Goal: Information Seeking & Learning: Learn about a topic

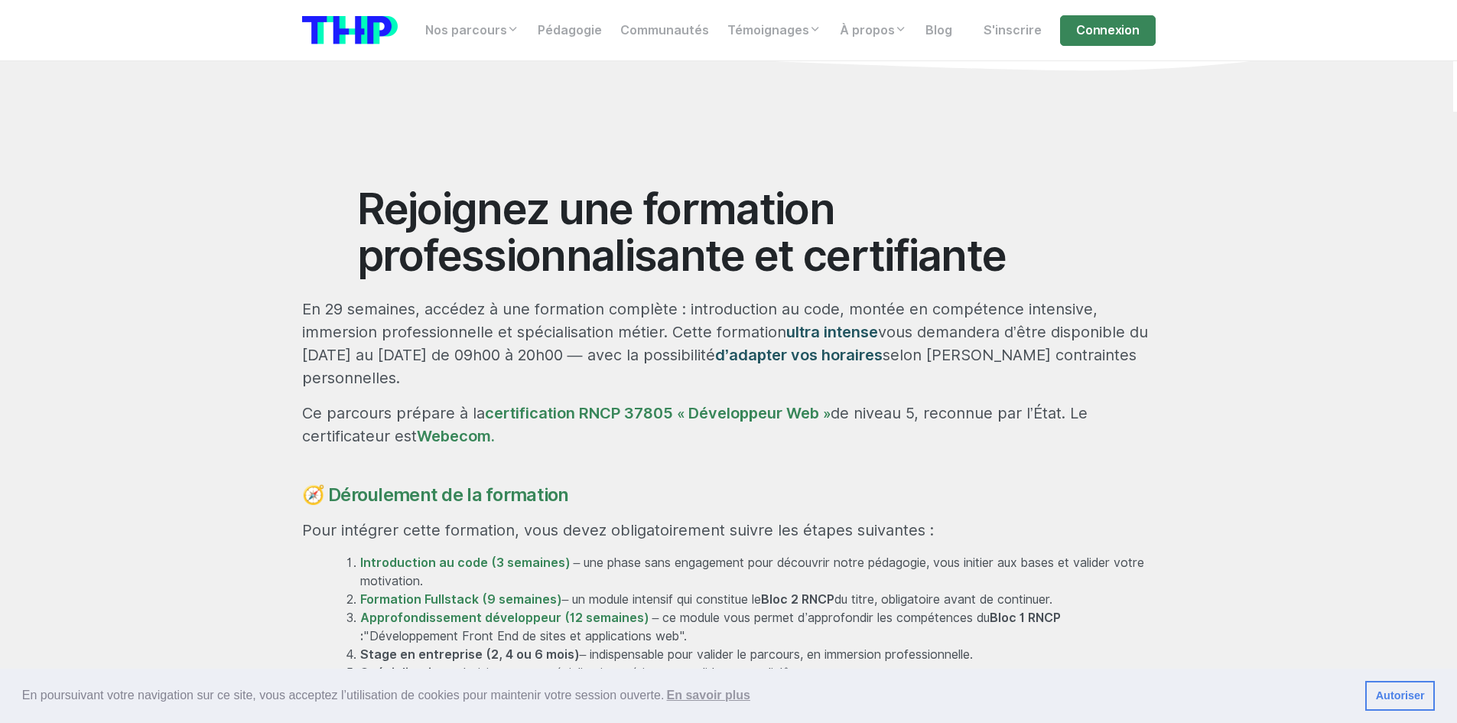
scroll to position [688, 0]
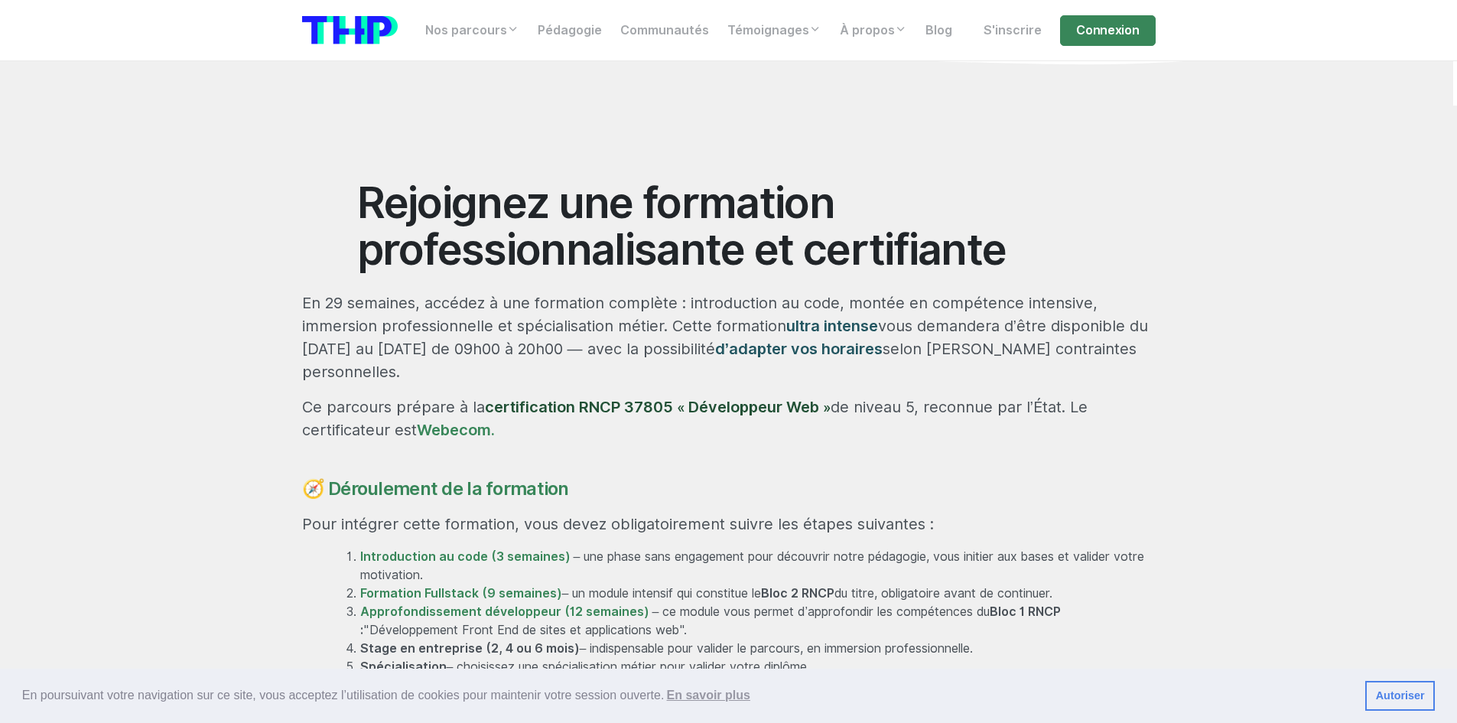
click at [595, 398] on link "certification RNCP 37805 « Développeur Web »" at bounding box center [658, 407] width 346 height 18
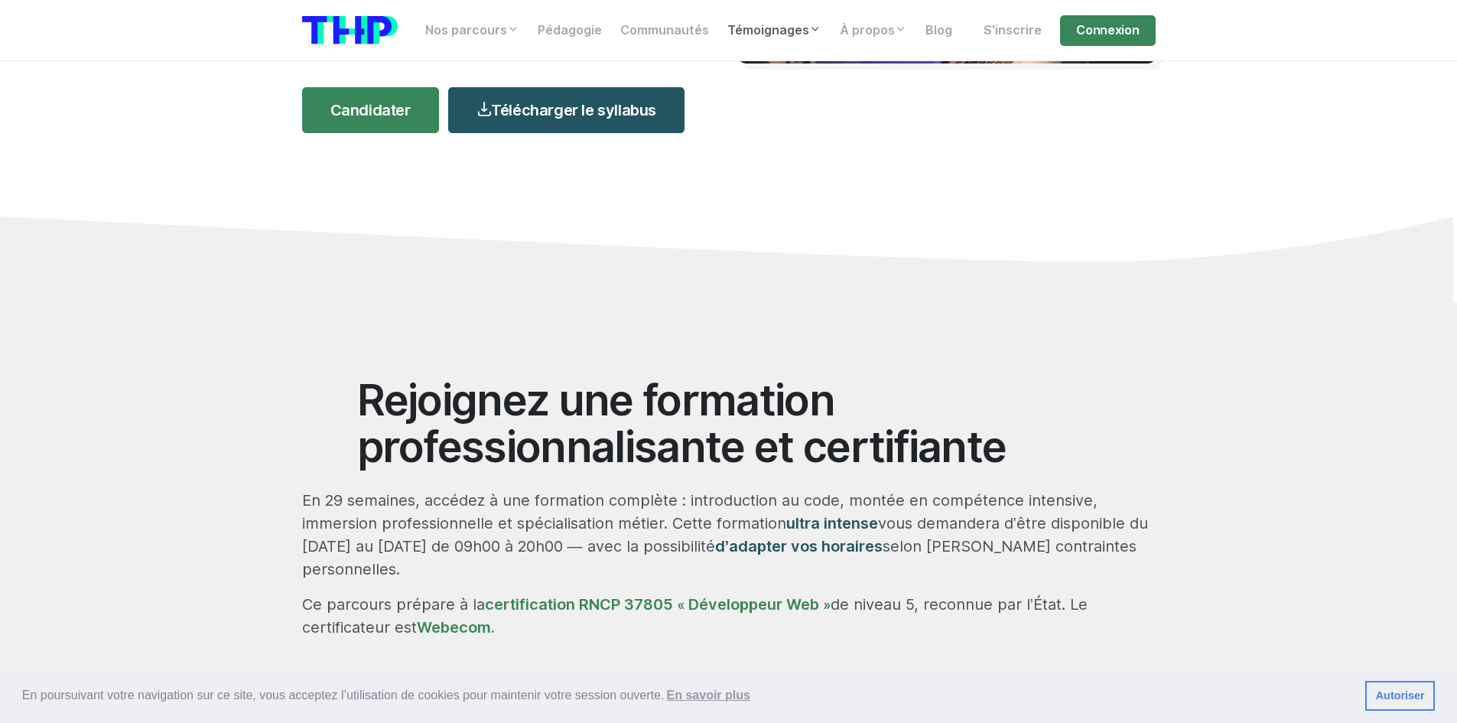
scroll to position [459, 0]
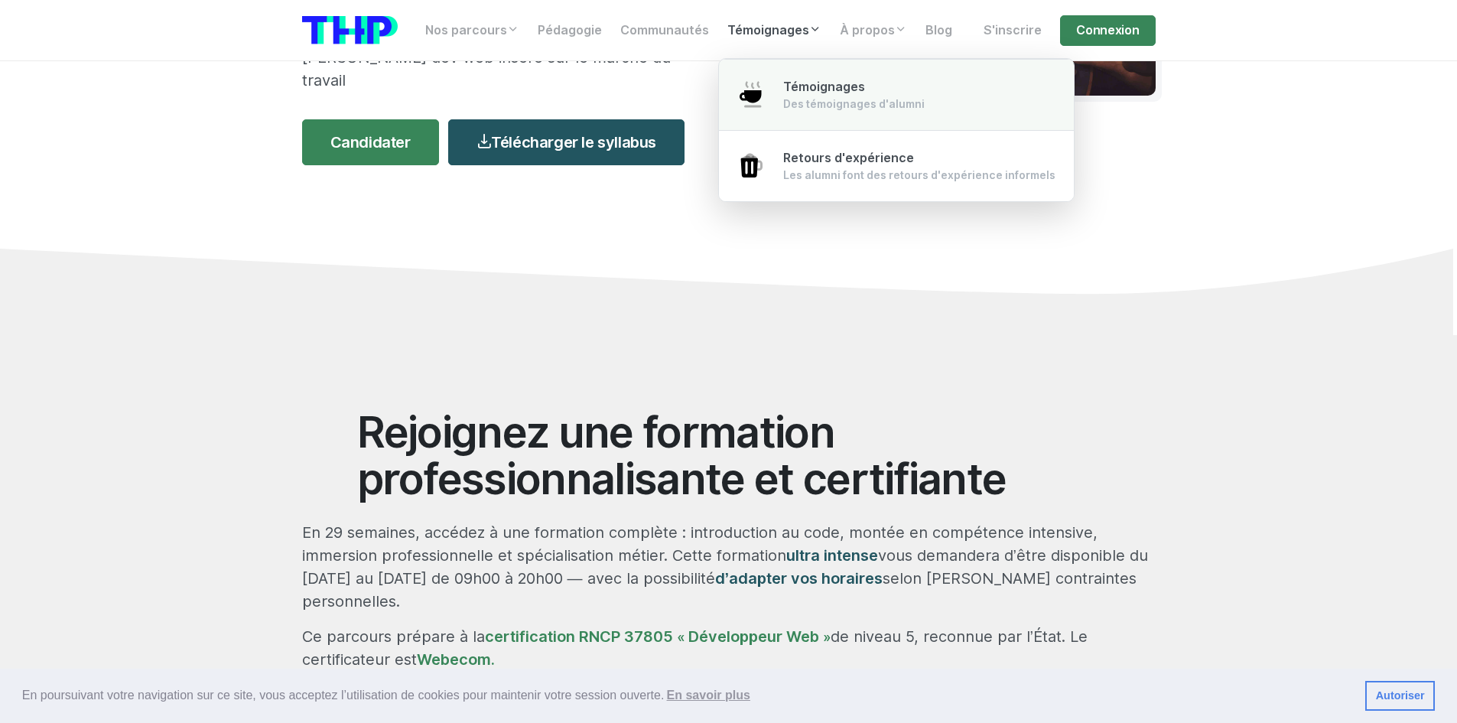
click at [793, 78] on div "Témoignages Des témoignages d'alumni" at bounding box center [854, 95] width 142 height 34
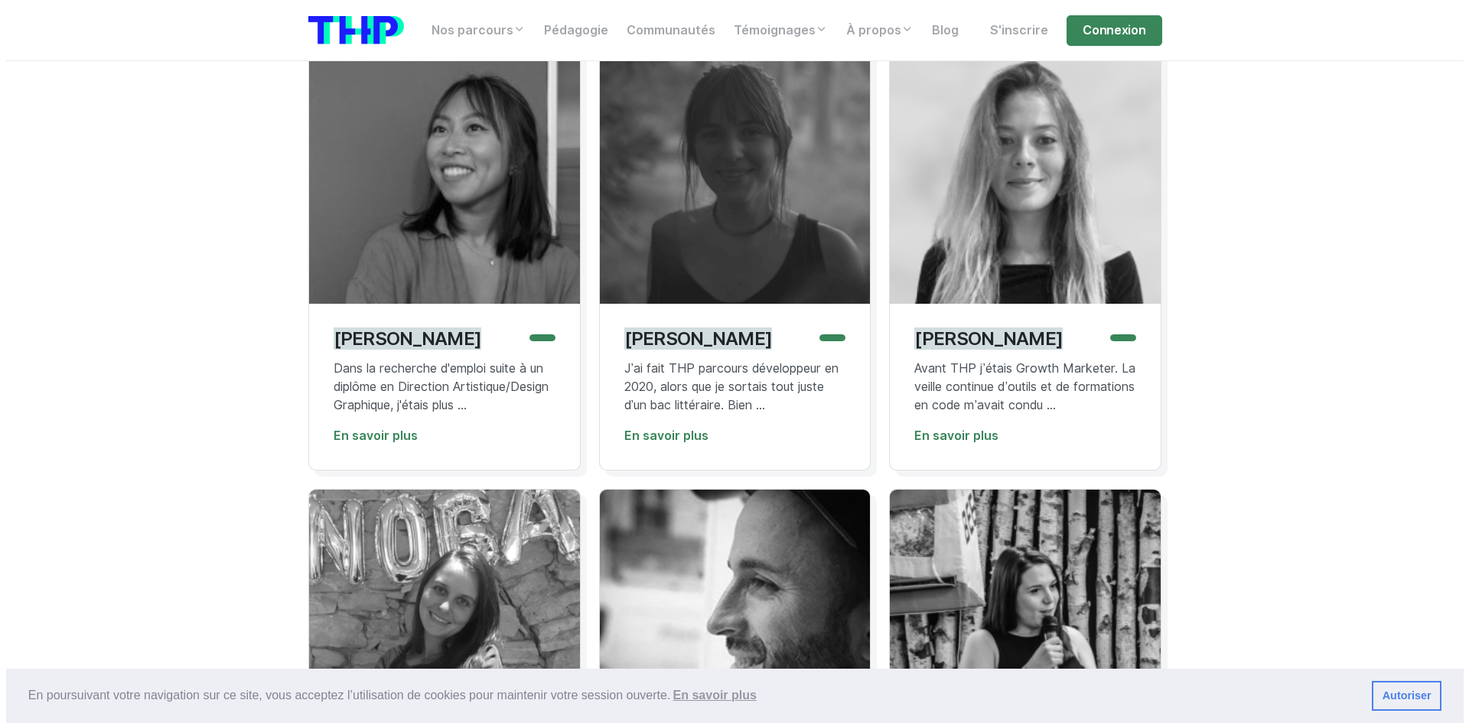
scroll to position [535, 0]
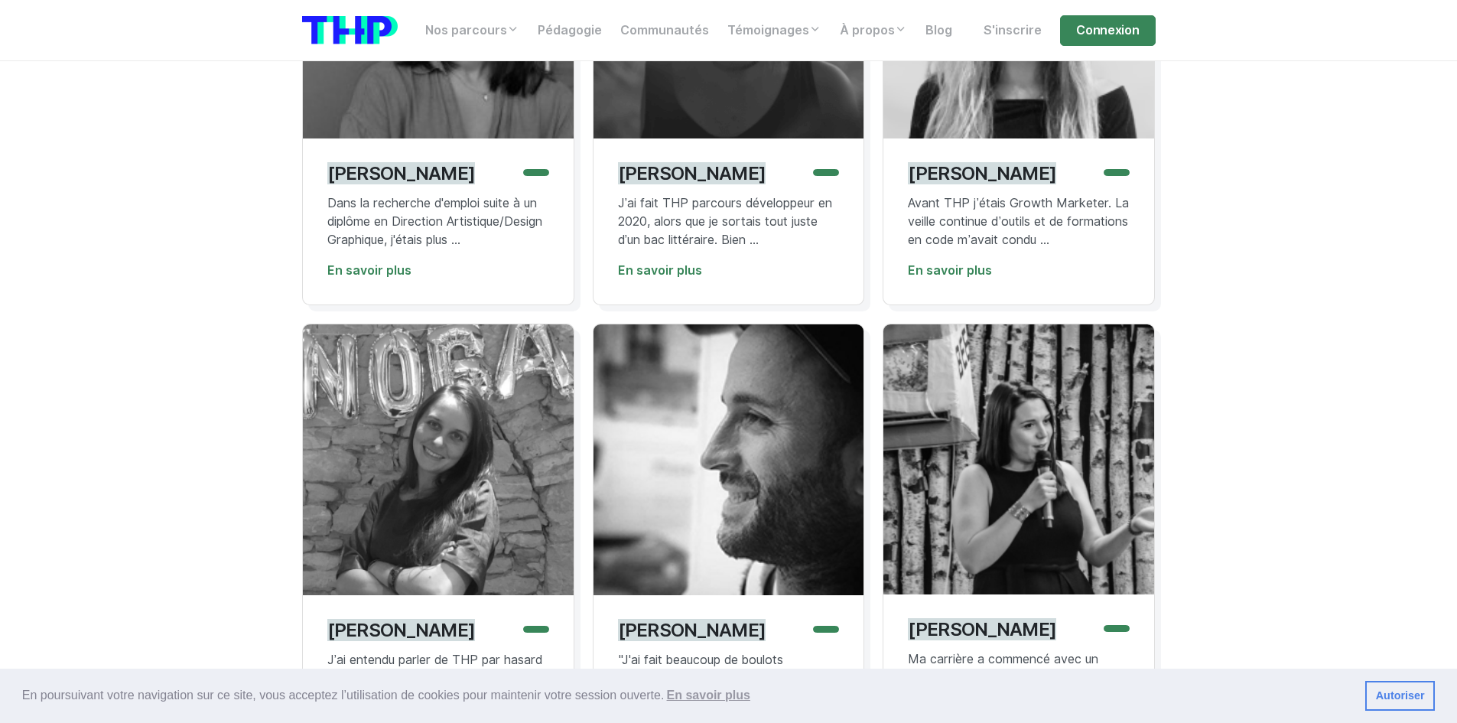
click at [773, 212] on p "J’ai fait THP parcours développeur en 2020, alors que je sortais tout juste d’u…" at bounding box center [729, 221] width 222 height 55
click at [698, 267] on link "En savoir plus" at bounding box center [660, 270] width 84 height 15
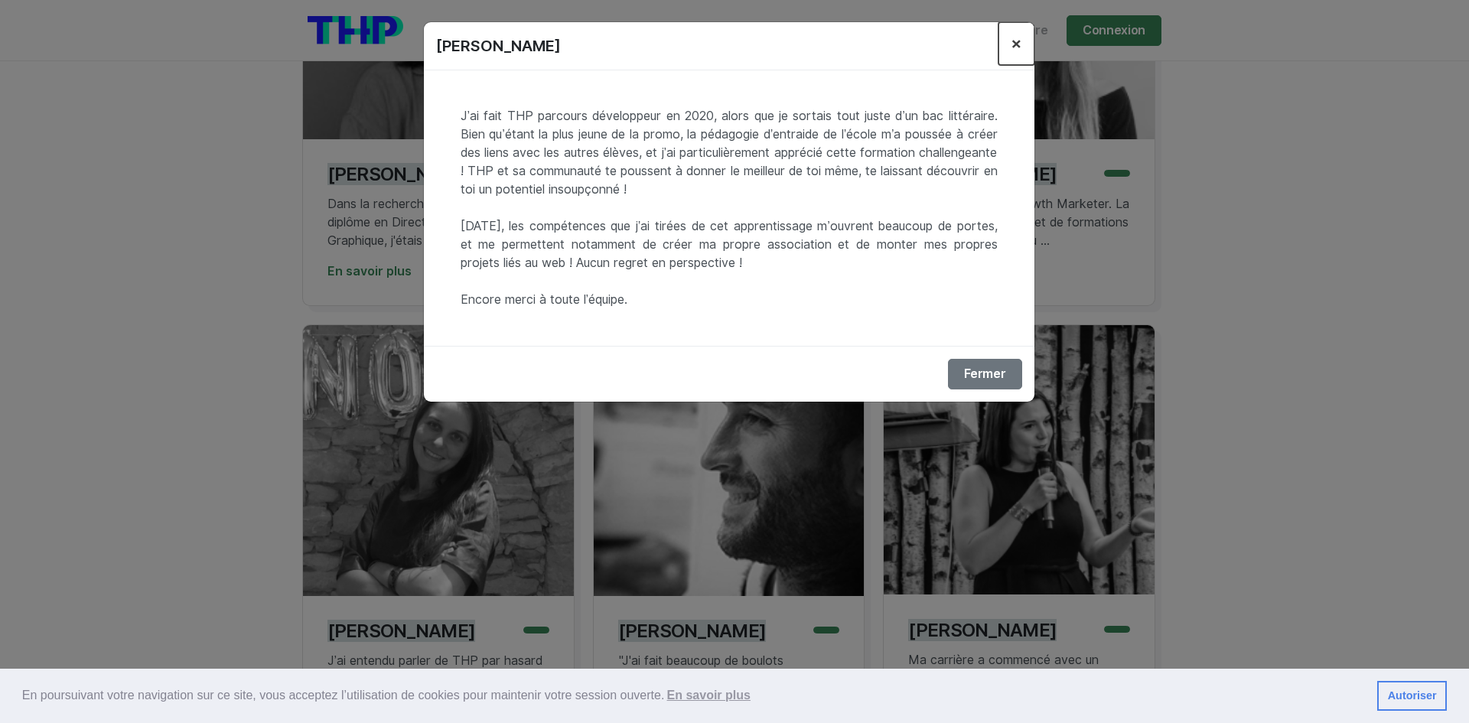
click at [1001, 58] on button "×" at bounding box center [1016, 43] width 36 height 43
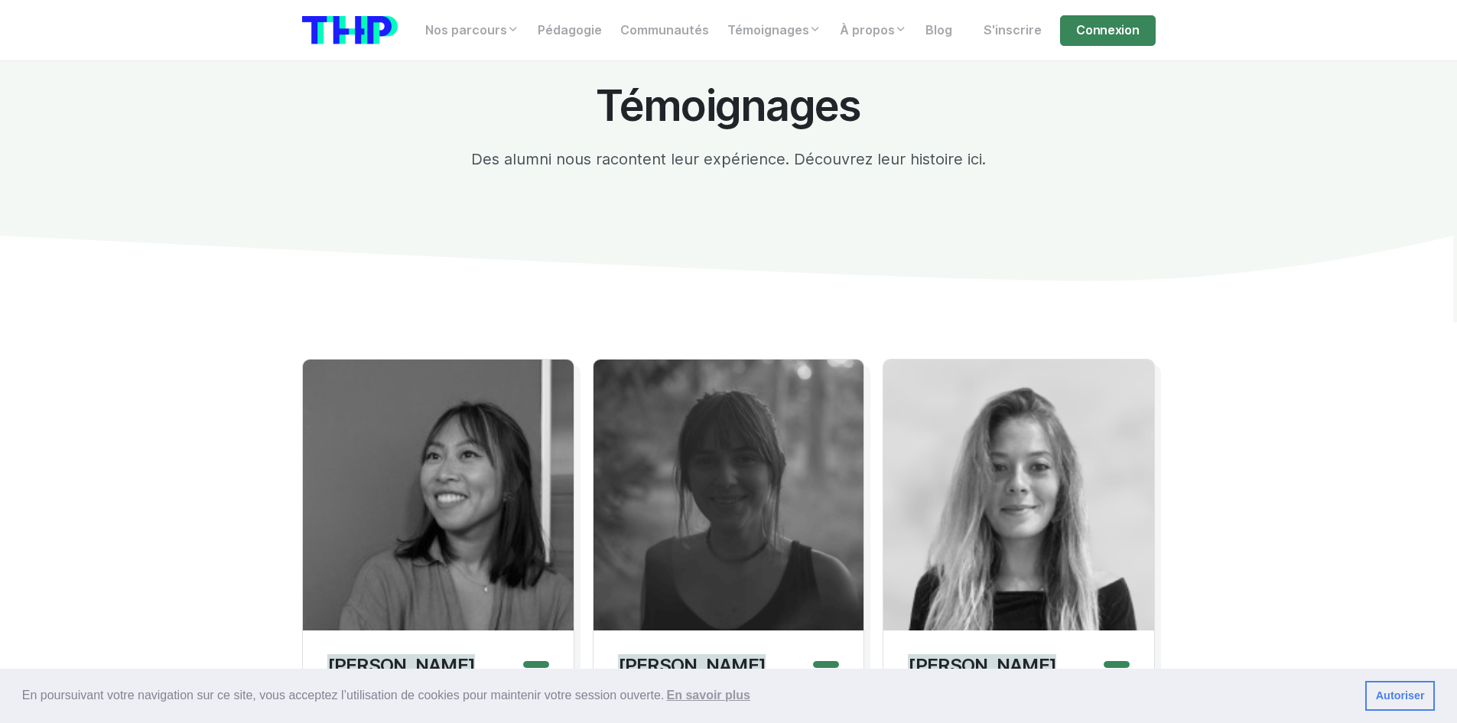
scroll to position [0, 0]
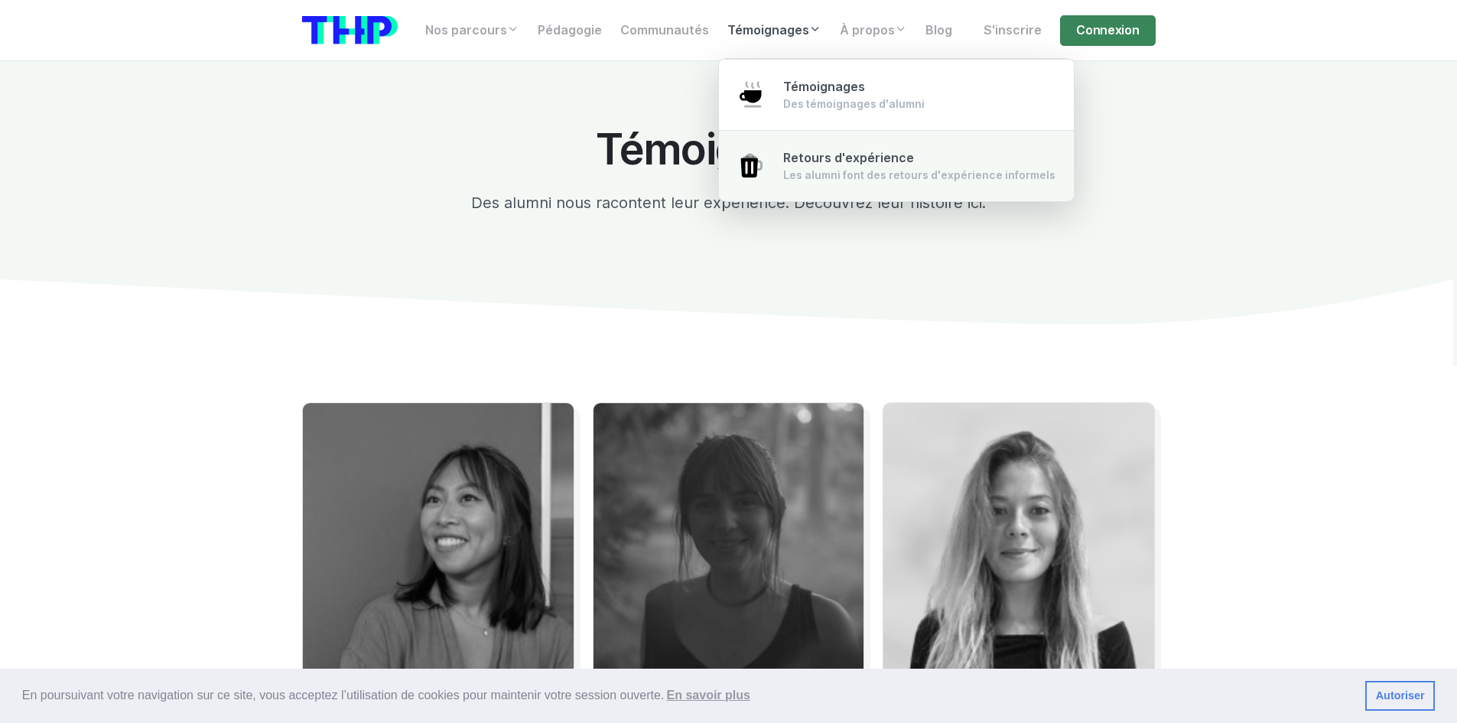
click at [838, 154] on span "Retours d'expérience" at bounding box center [848, 158] width 131 height 15
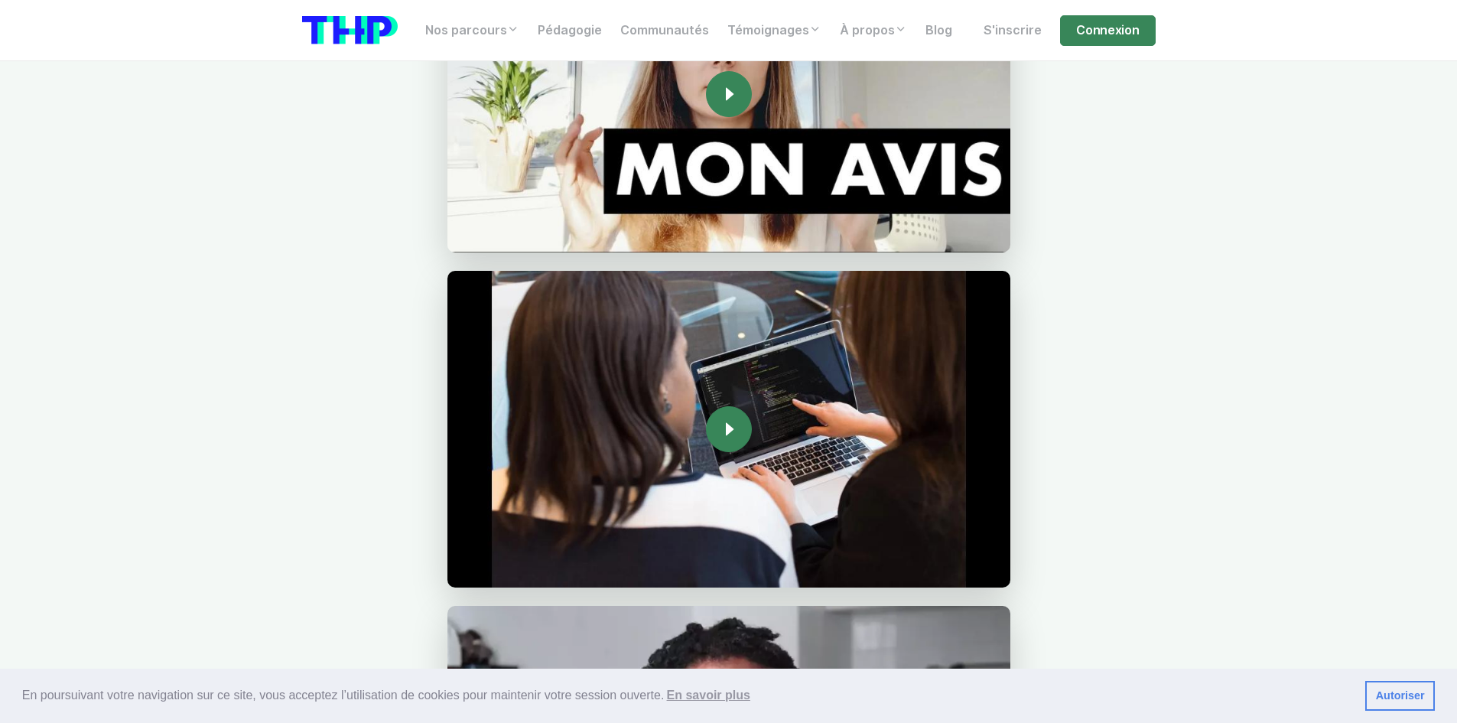
scroll to position [1989, 0]
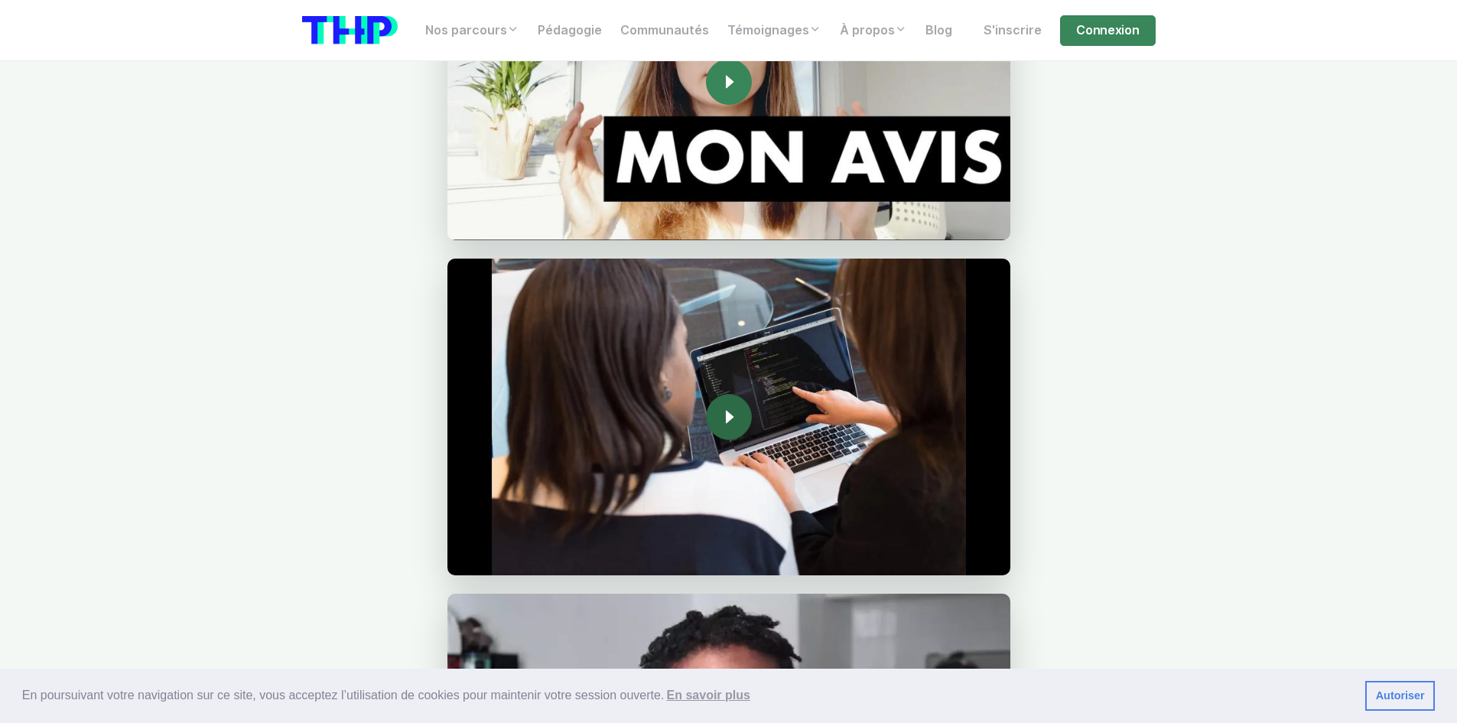
click at [718, 431] on link "Icon For Play" at bounding box center [729, 417] width 46 height 46
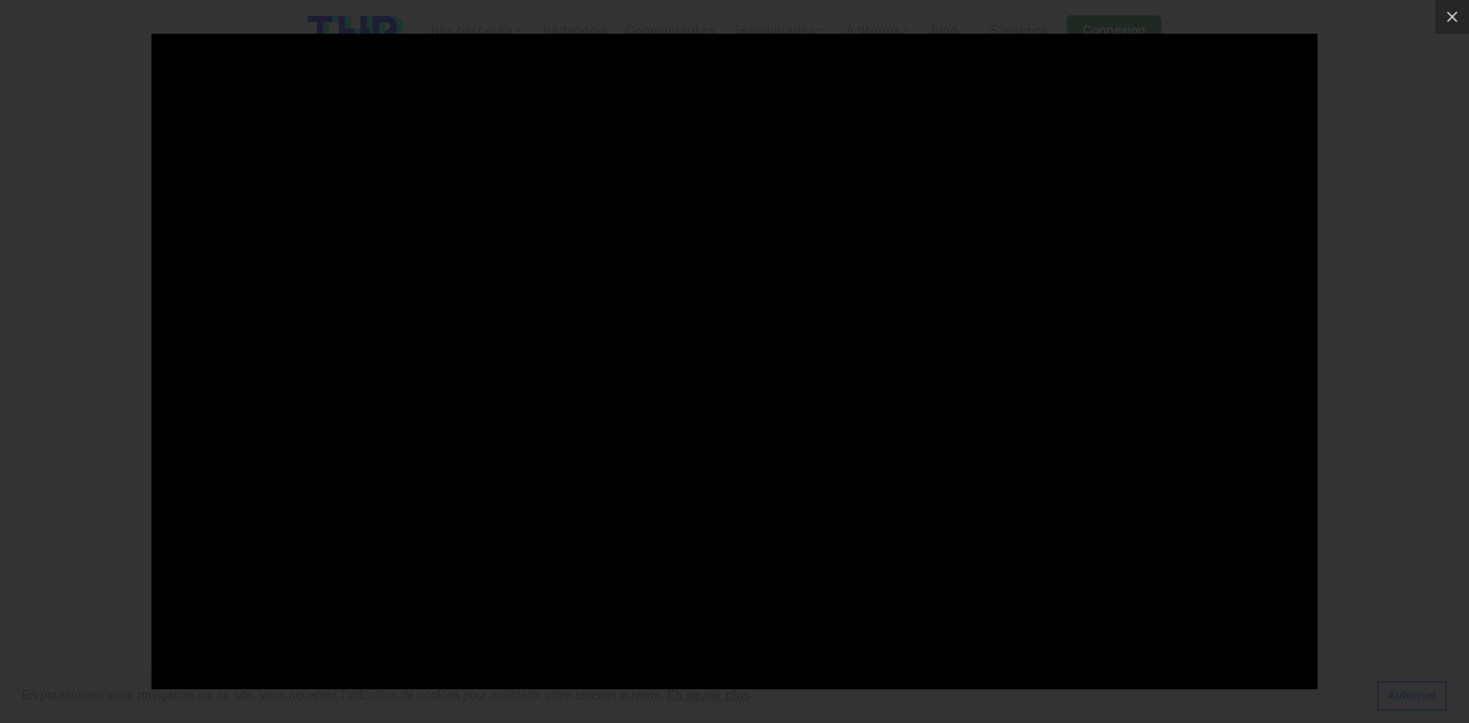
click at [1424, 438] on div at bounding box center [734, 361] width 1469 height 723
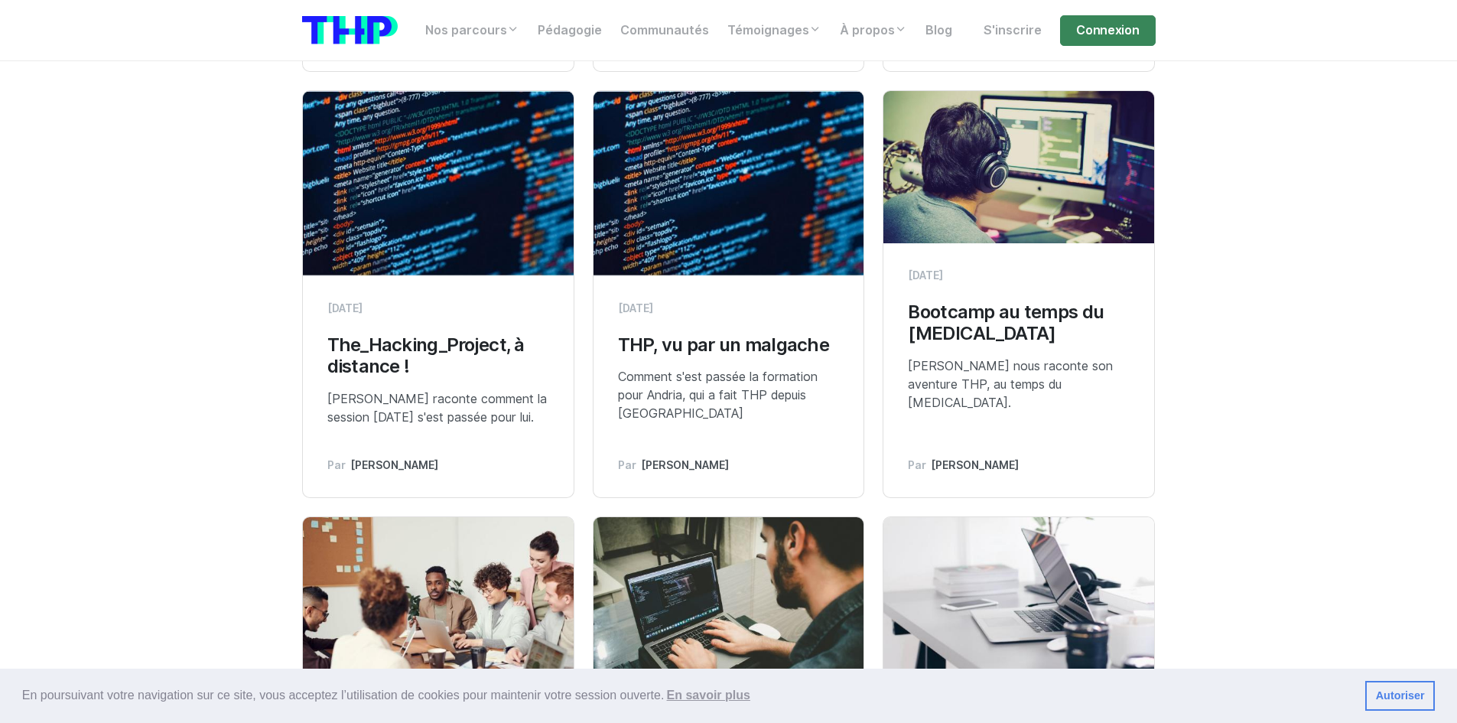
scroll to position [6502, 0]
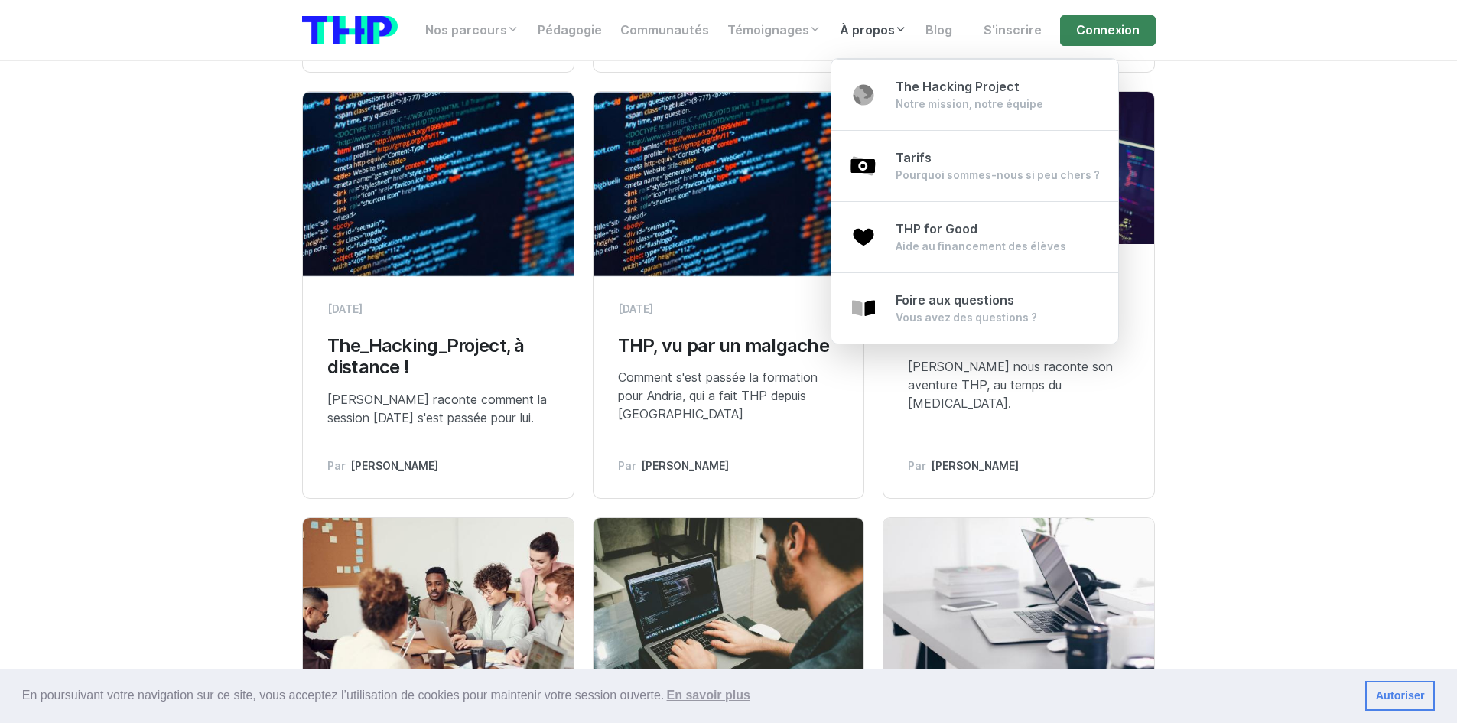
click at [868, 31] on link "À propos" at bounding box center [874, 30] width 86 height 31
click at [923, 73] on link "The Hacking Project Notre mission, notre équipe" at bounding box center [975, 95] width 287 height 72
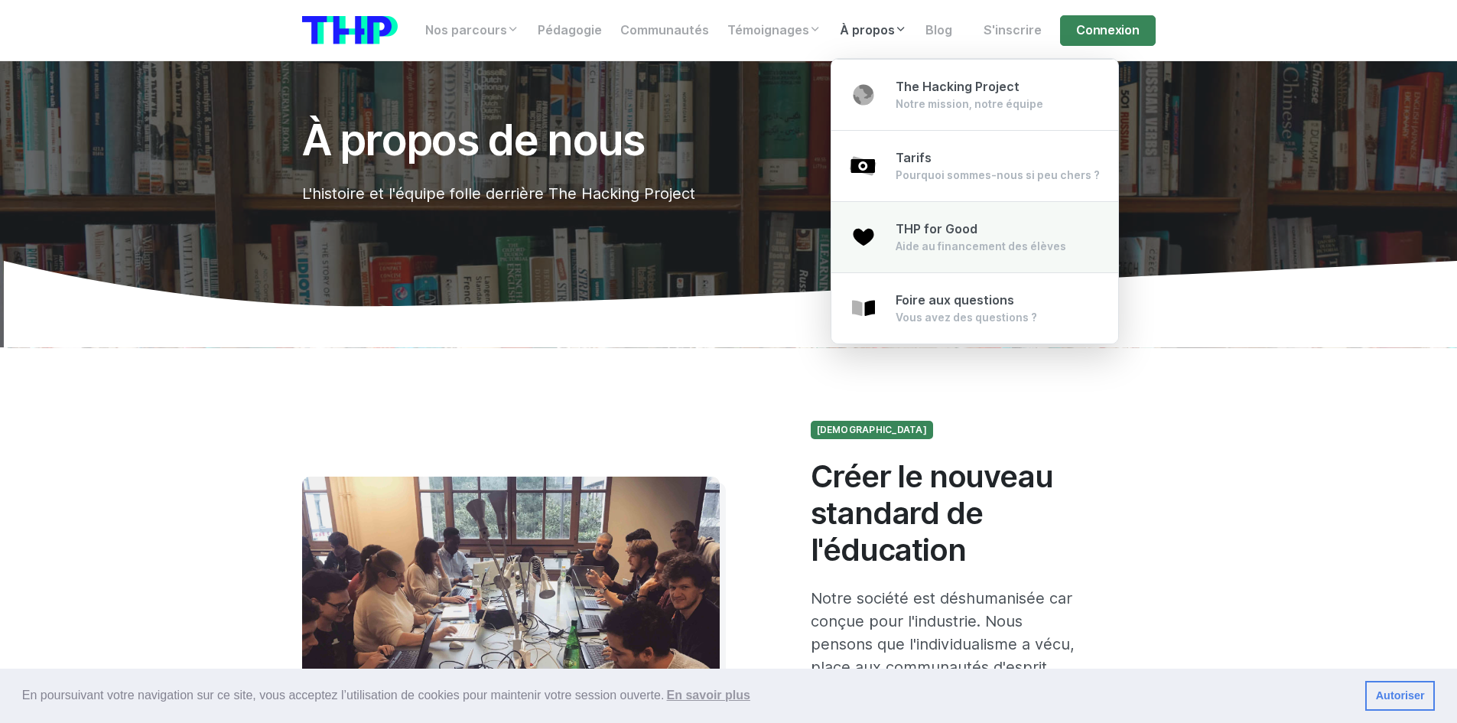
click at [955, 246] on div "Aide au financement des élèves" at bounding box center [981, 246] width 171 height 15
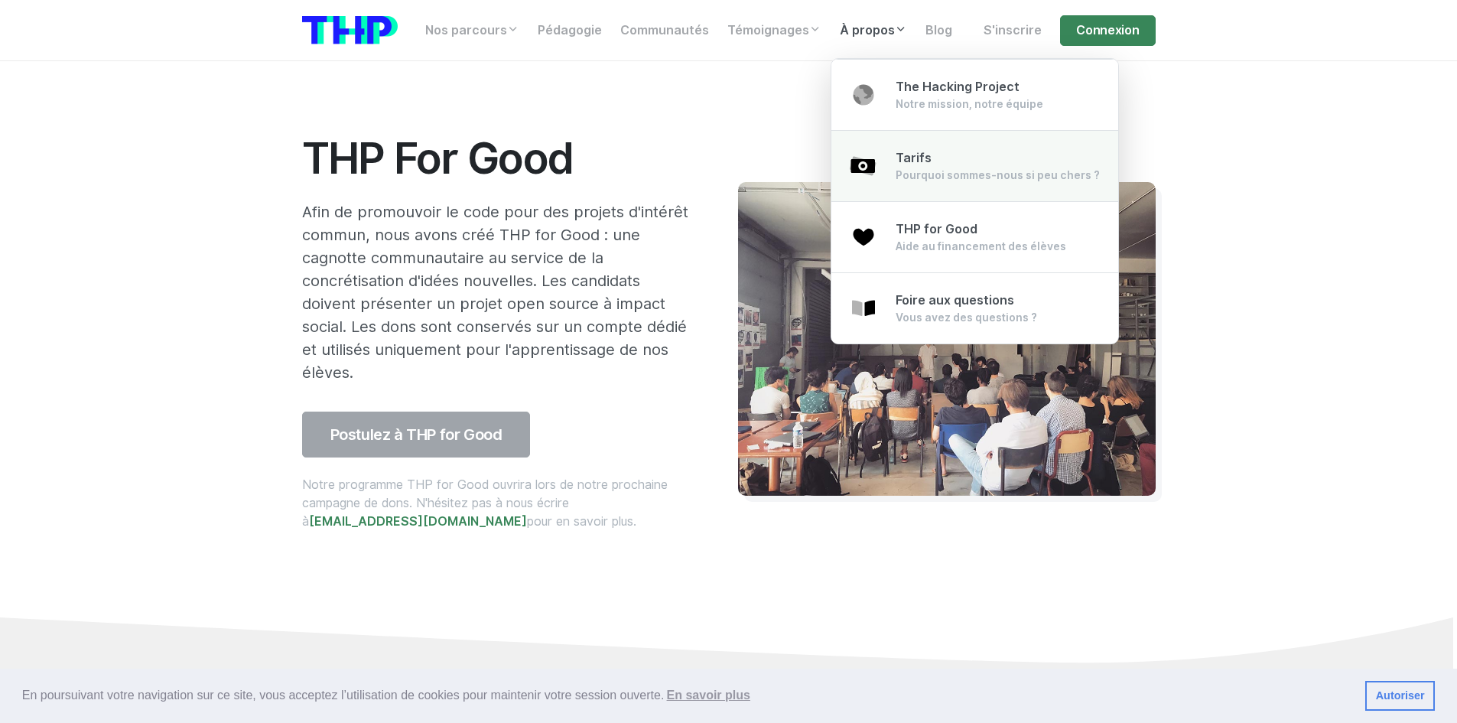
click at [903, 144] on link "Tarifs Pourquoi sommes-nous si peu chers ?" at bounding box center [975, 166] width 287 height 72
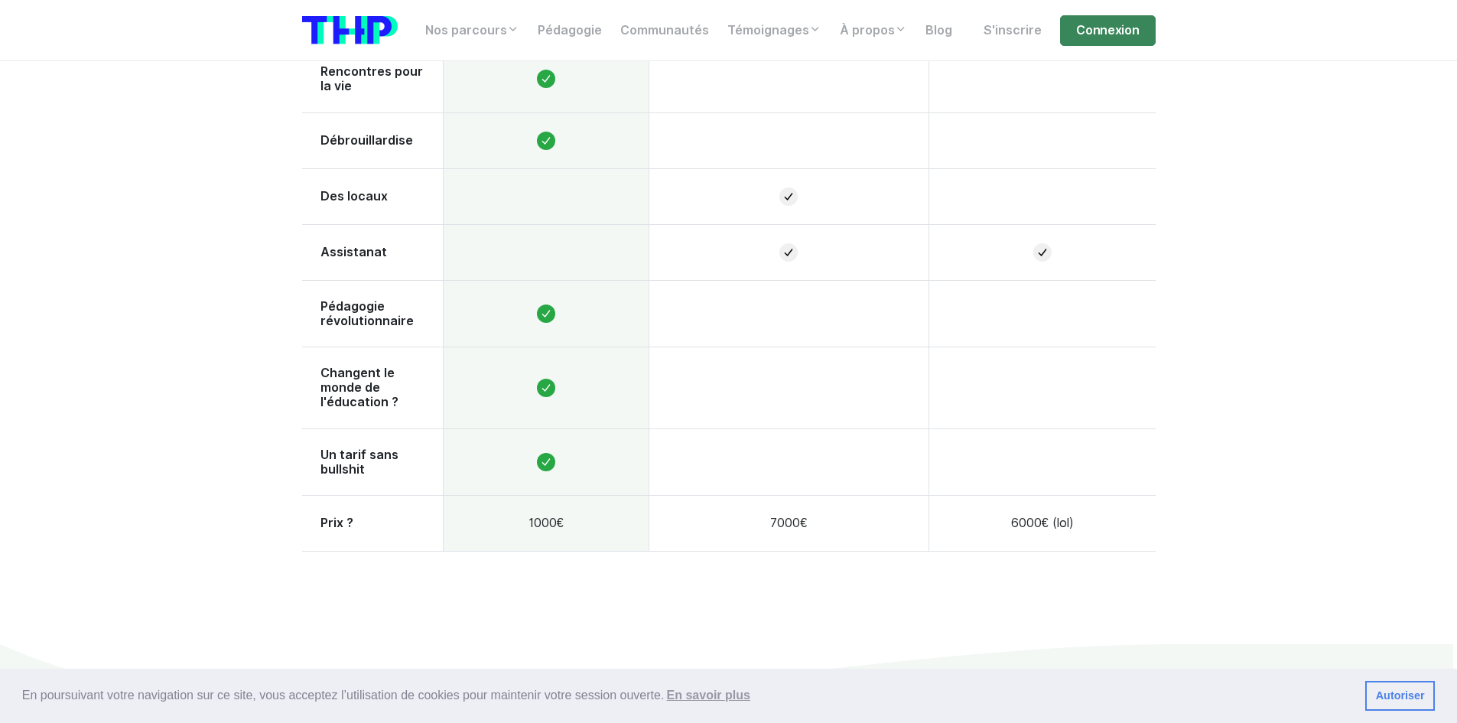
scroll to position [1147, 0]
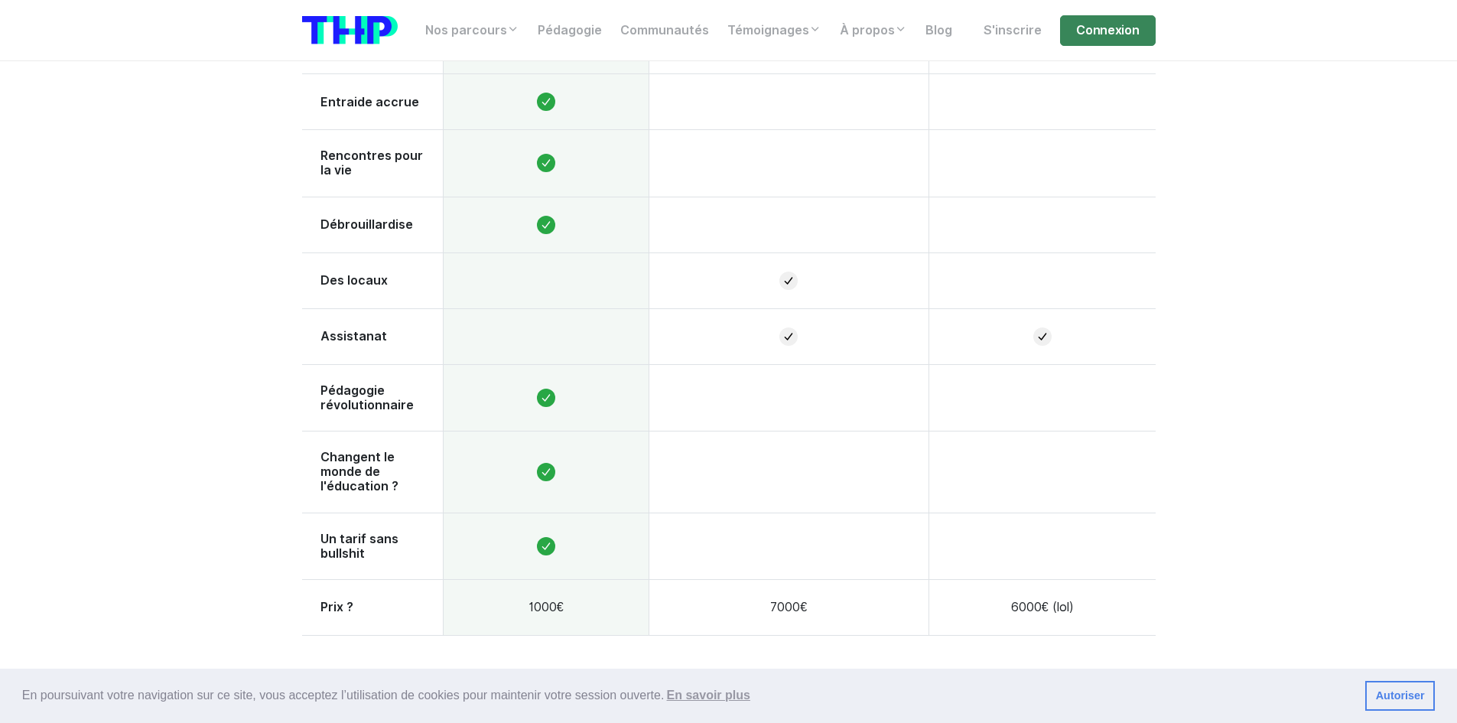
drag, startPoint x: 573, startPoint y: 361, endPoint x: 533, endPoint y: 363, distance: 39.8
click at [533, 364] on td at bounding box center [546, 397] width 206 height 67
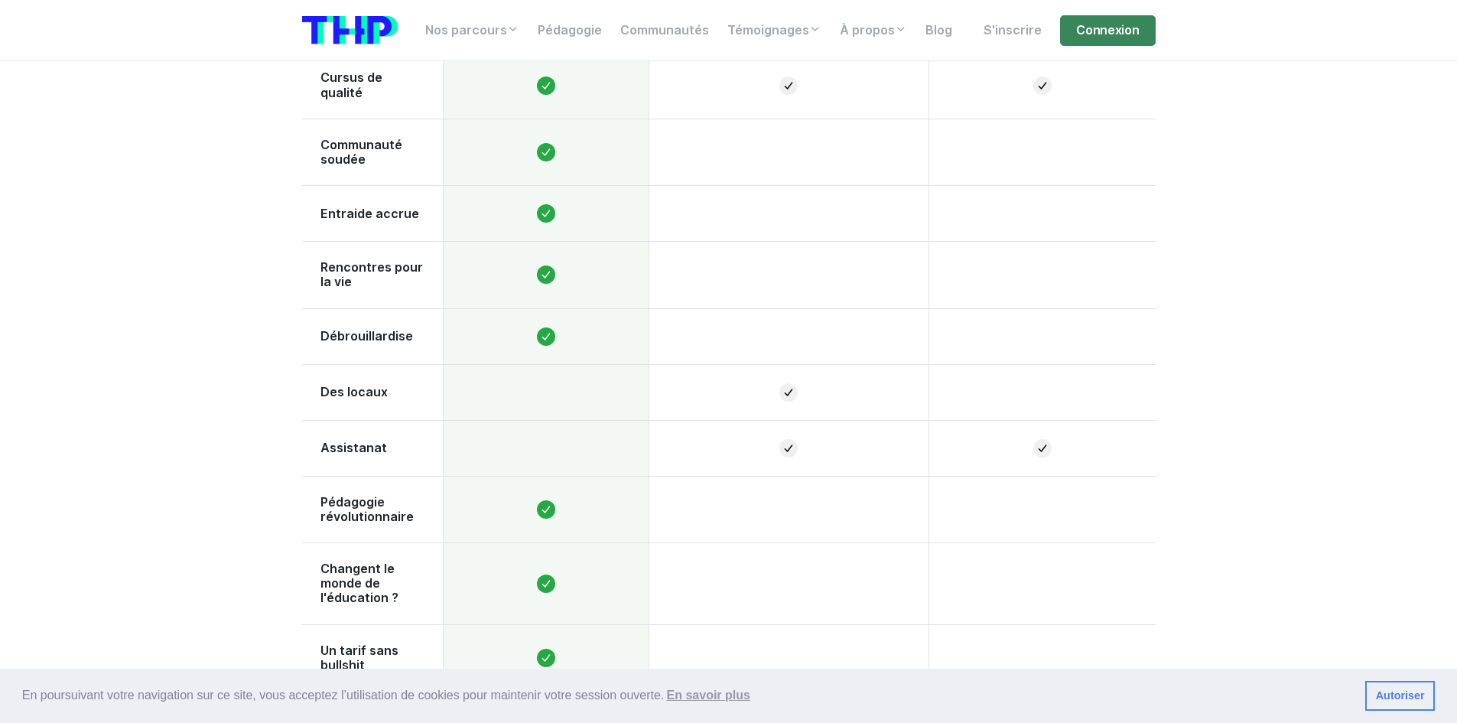
scroll to position [994, 0]
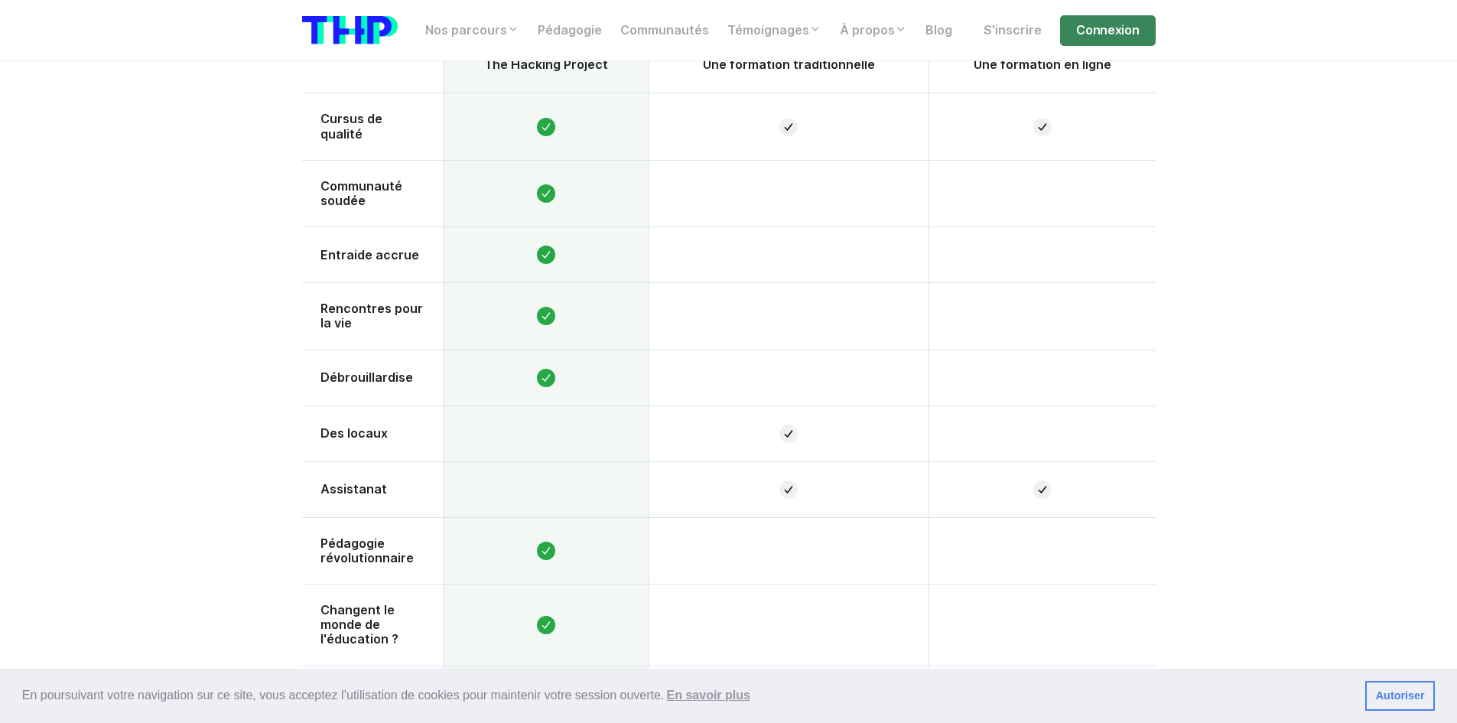
click at [397, 482] on span "Assistanat" at bounding box center [373, 489] width 104 height 15
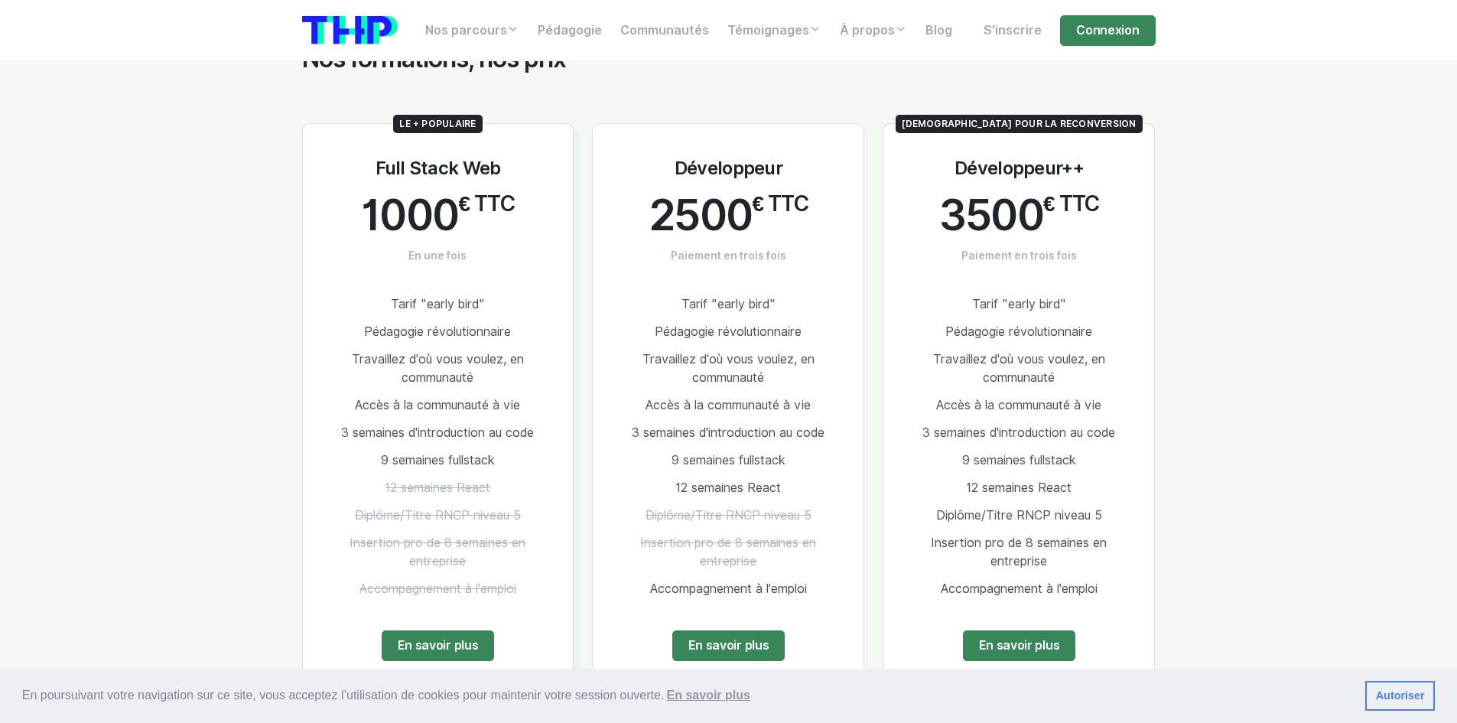
scroll to position [1989, 0]
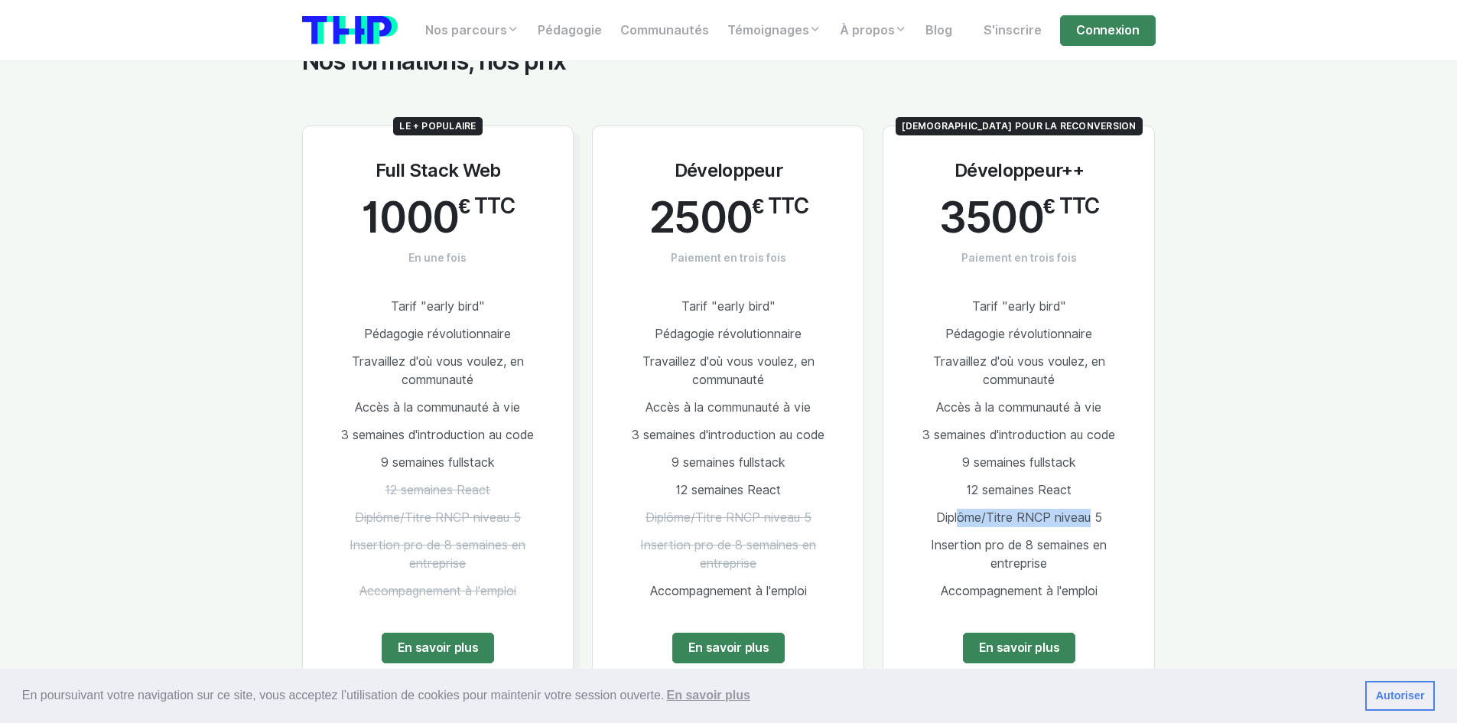
drag, startPoint x: 953, startPoint y: 491, endPoint x: 1089, endPoint y: 487, distance: 135.5
click at [1089, 510] on span "Diplôme/Titre RNCP niveau 5" at bounding box center [1019, 517] width 166 height 15
click at [1037, 633] on link "En savoir plus" at bounding box center [1019, 648] width 113 height 31
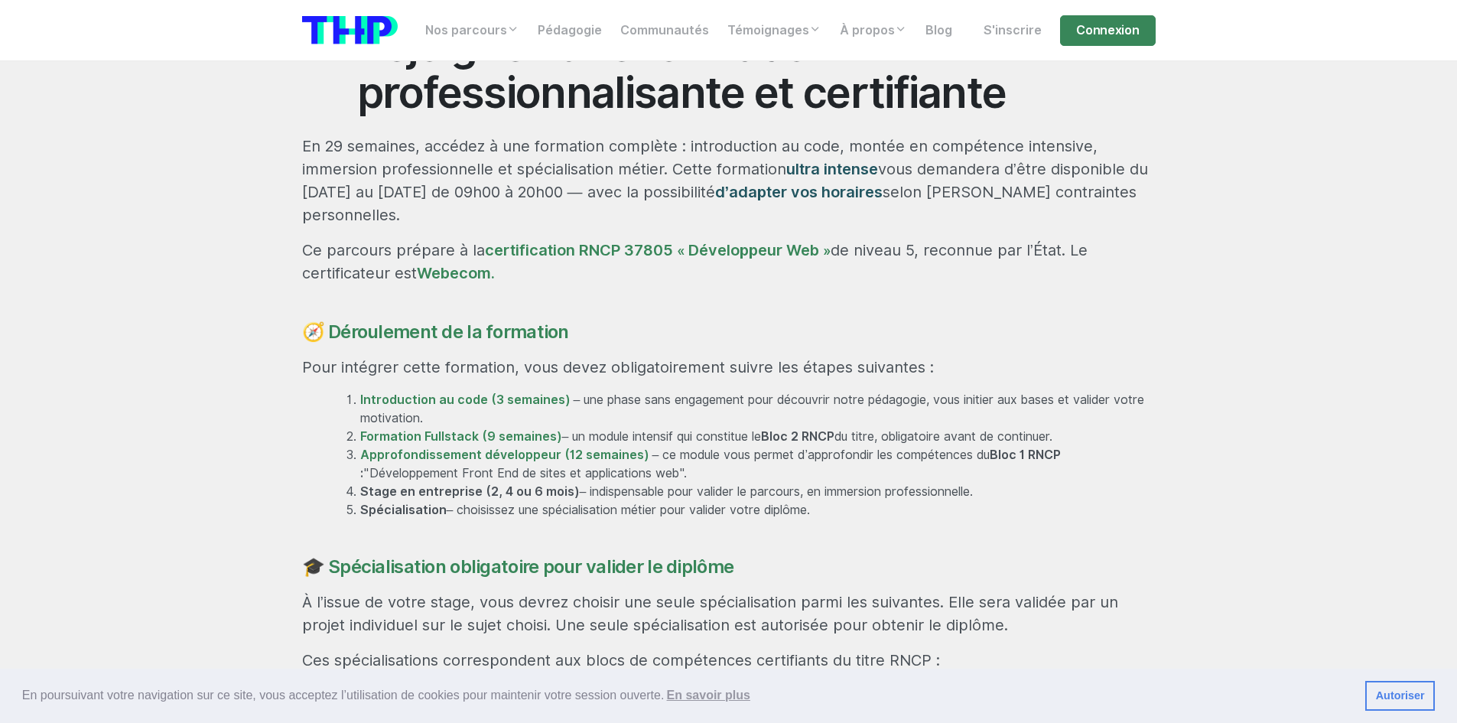
scroll to position [841, 0]
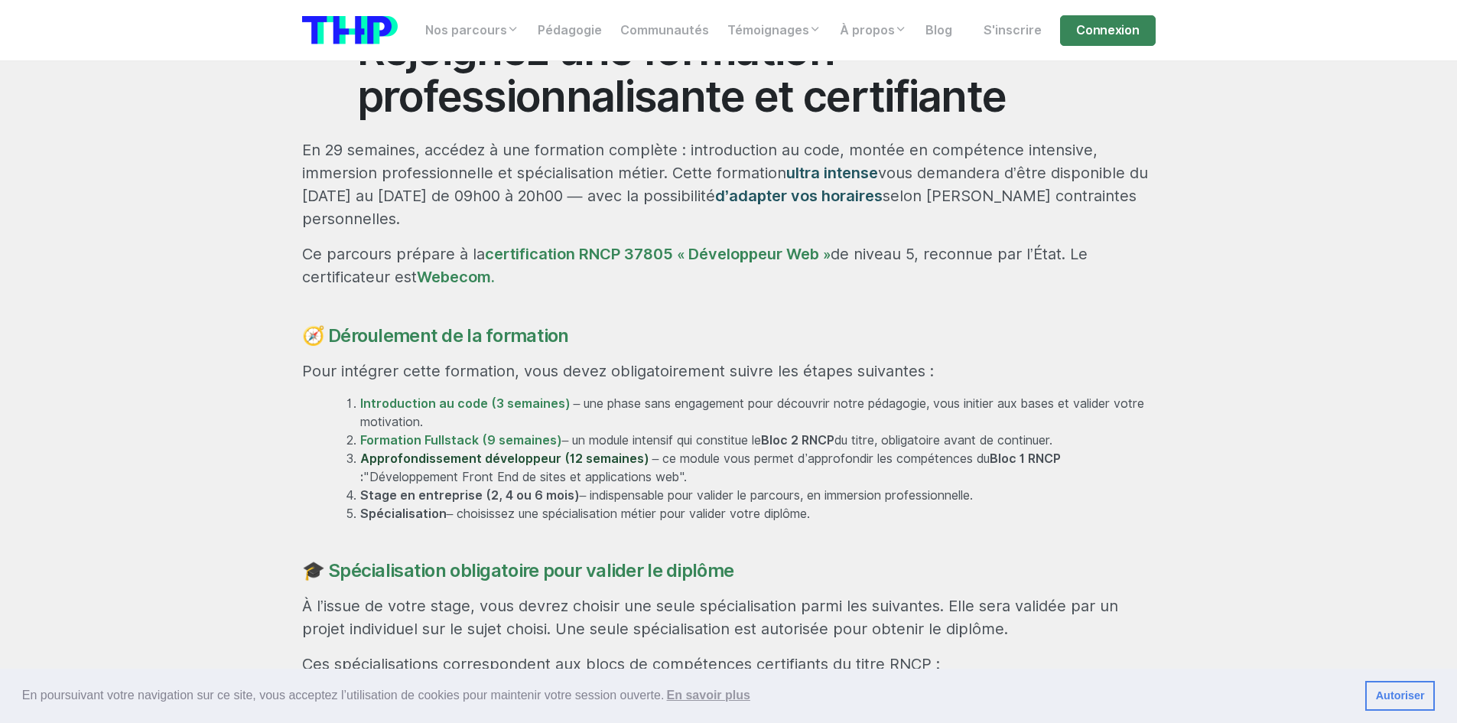
click at [539, 451] on strong "Approfondissement développeur (12 semaines)" at bounding box center [504, 458] width 289 height 15
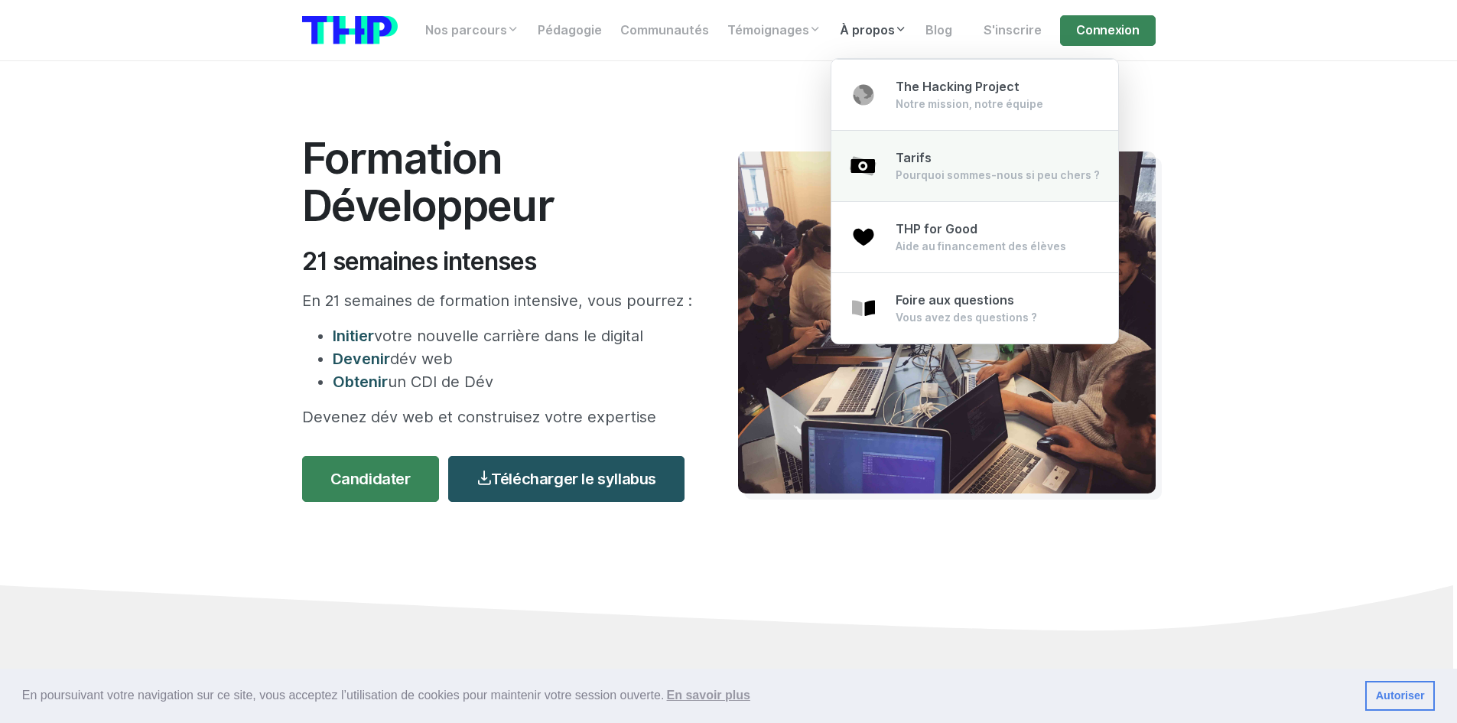
click at [934, 162] on div "Tarifs Pourquoi sommes-nous si peu chers ?" at bounding box center [998, 166] width 204 height 34
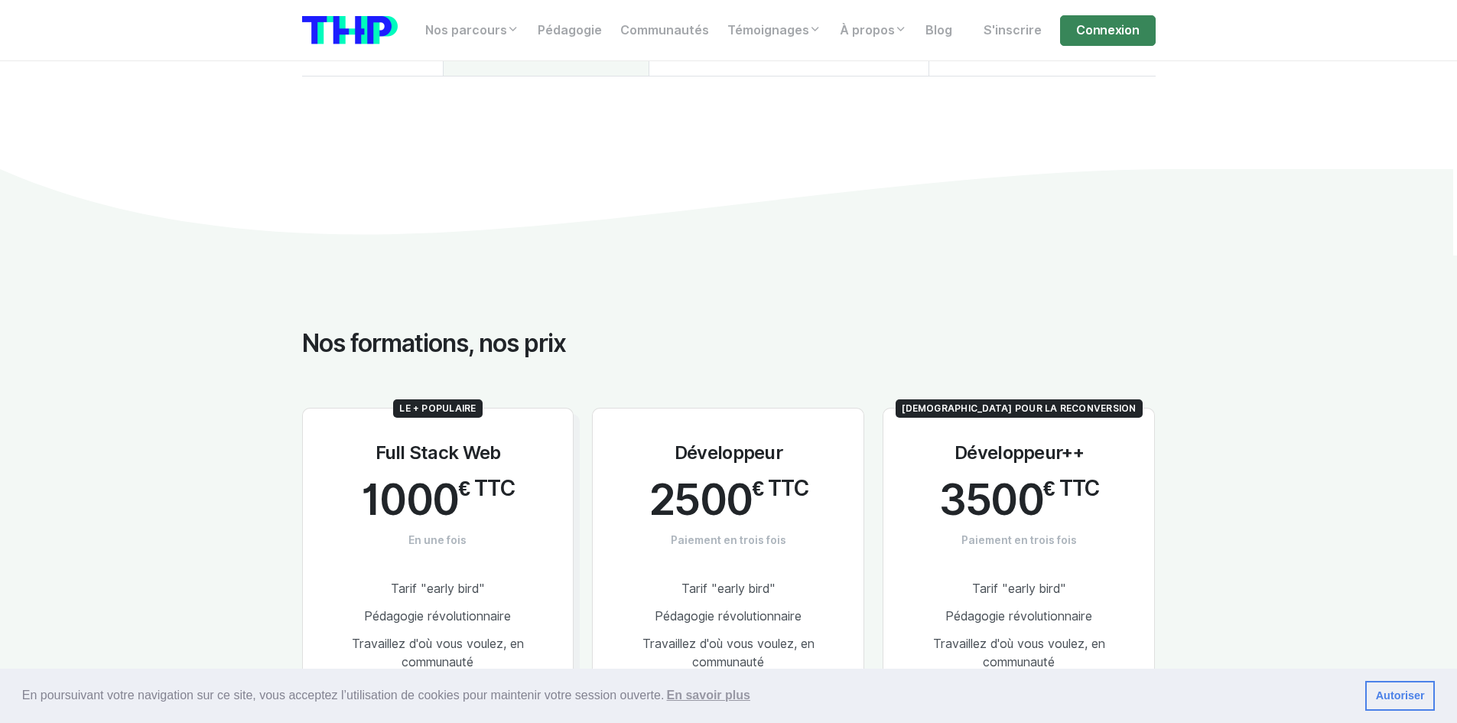
scroll to position [1683, 0]
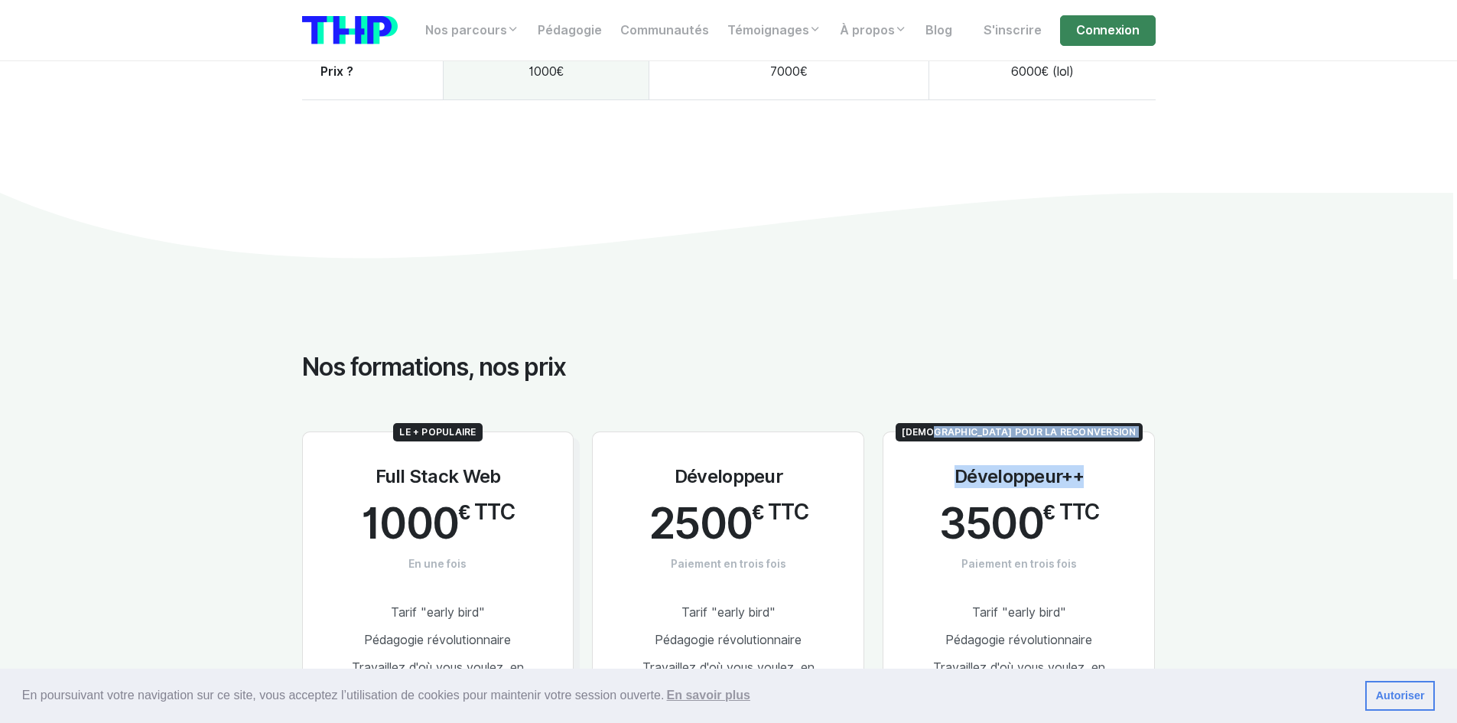
drag, startPoint x: 981, startPoint y: 403, endPoint x: 1081, endPoint y: 412, distance: 99.8
click at [1076, 431] on div "[DEMOGRAPHIC_DATA] pour la reconversion Développeur++ 3500 € TTC Paiement en tr…" at bounding box center [1019, 712] width 272 height 563
click at [1082, 431] on div "[DEMOGRAPHIC_DATA] pour la reconversion Développeur++ 3500 € TTC Paiement en tr…" at bounding box center [1019, 712] width 272 height 563
